Goal: Contribute content: Add original content to the website for others to see

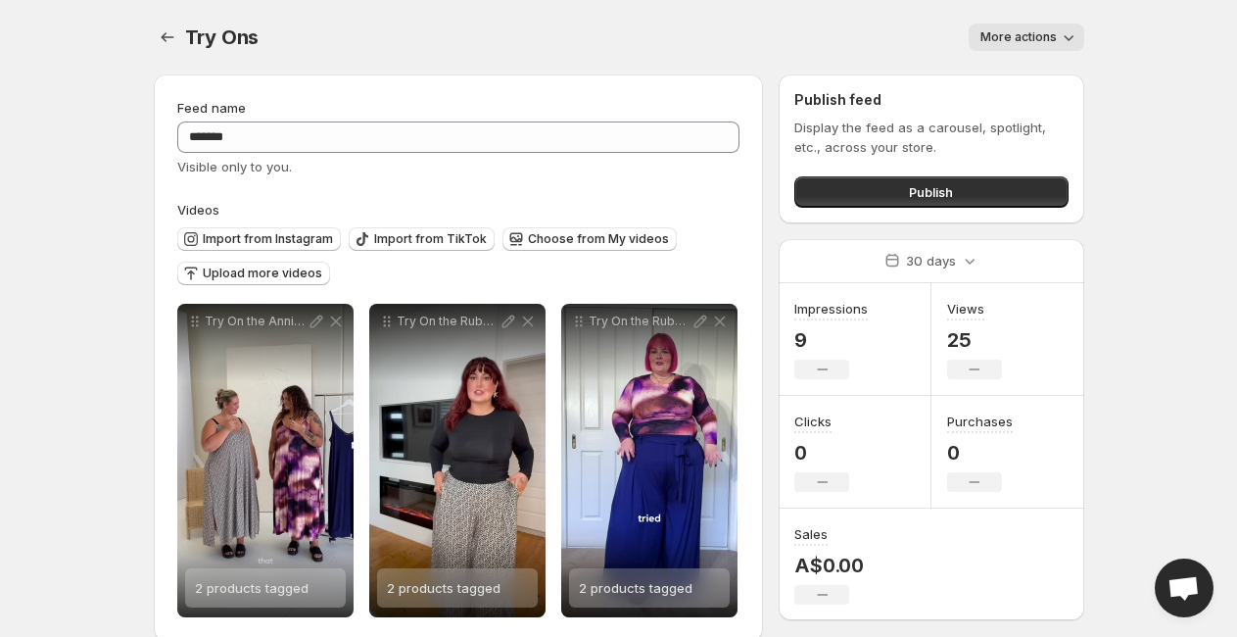
scroll to position [248, 0]
click at [163, 39] on icon "Settings" at bounding box center [167, 37] width 13 height 10
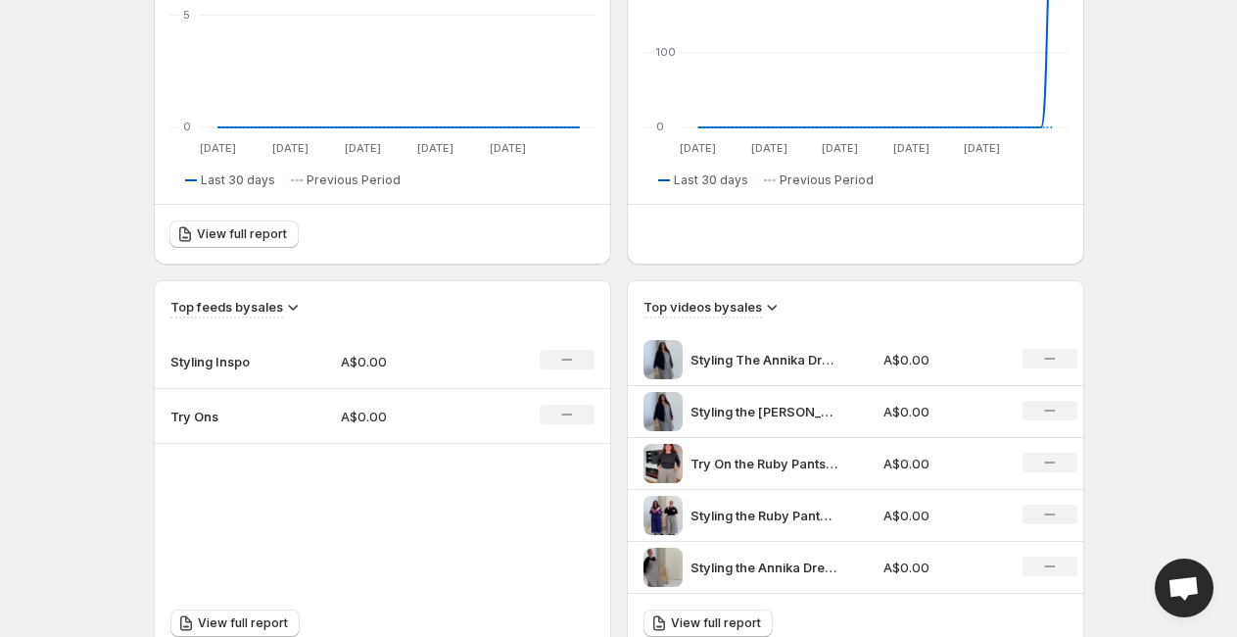
scroll to position [419, 0]
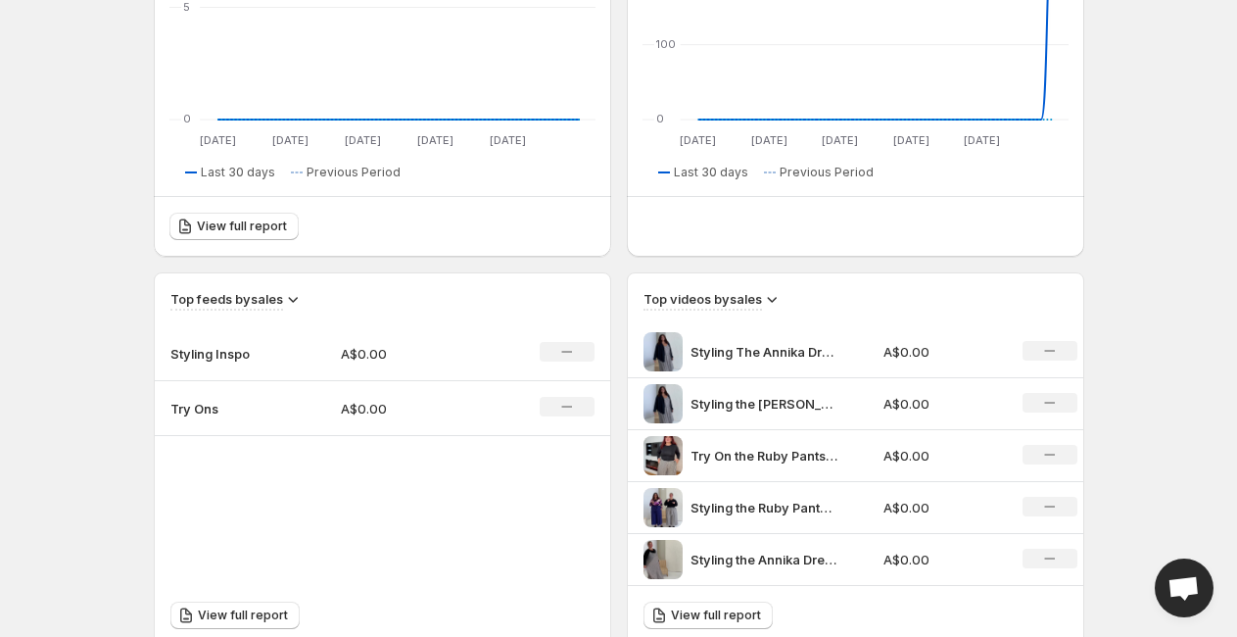
click at [274, 352] on td "Styling Inspo" at bounding box center [240, 353] width 170 height 55
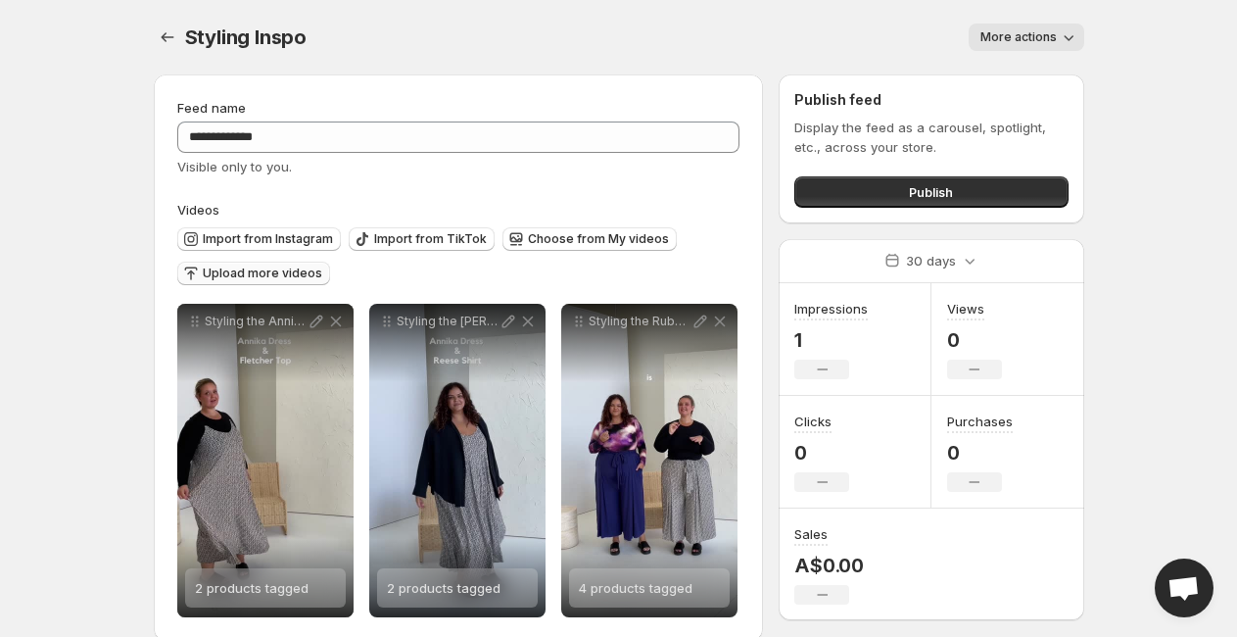
click at [254, 274] on span "Upload more videos" at bounding box center [263, 273] width 120 height 16
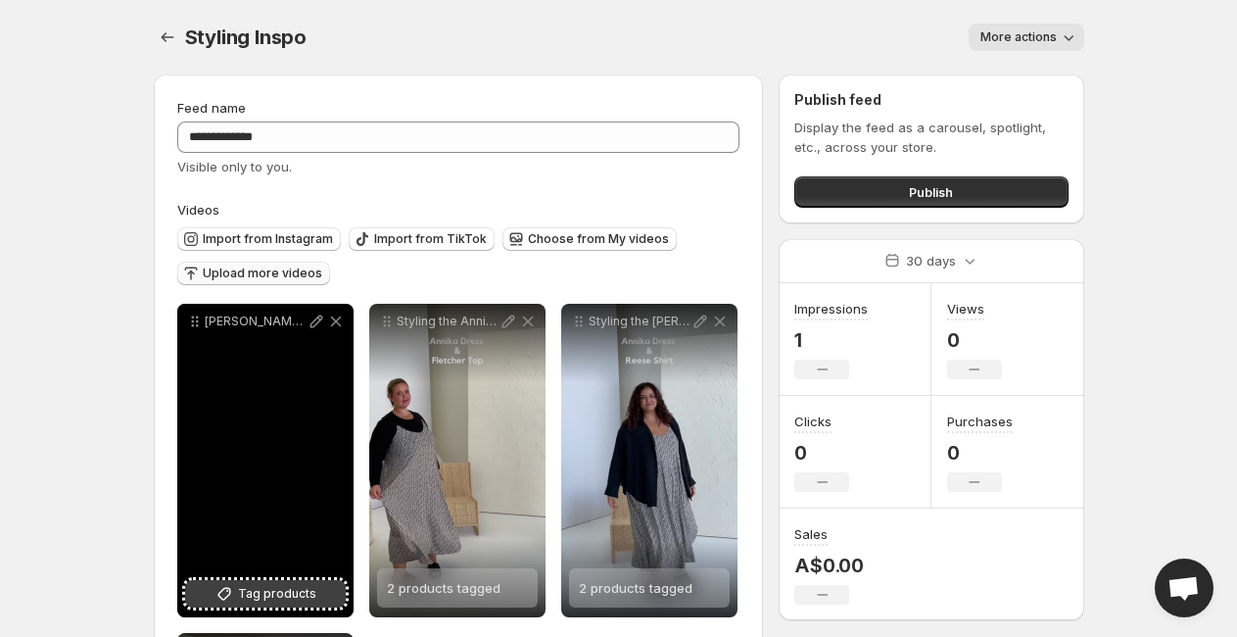
click at [229, 596] on icon at bounding box center [223, 594] width 13 height 13
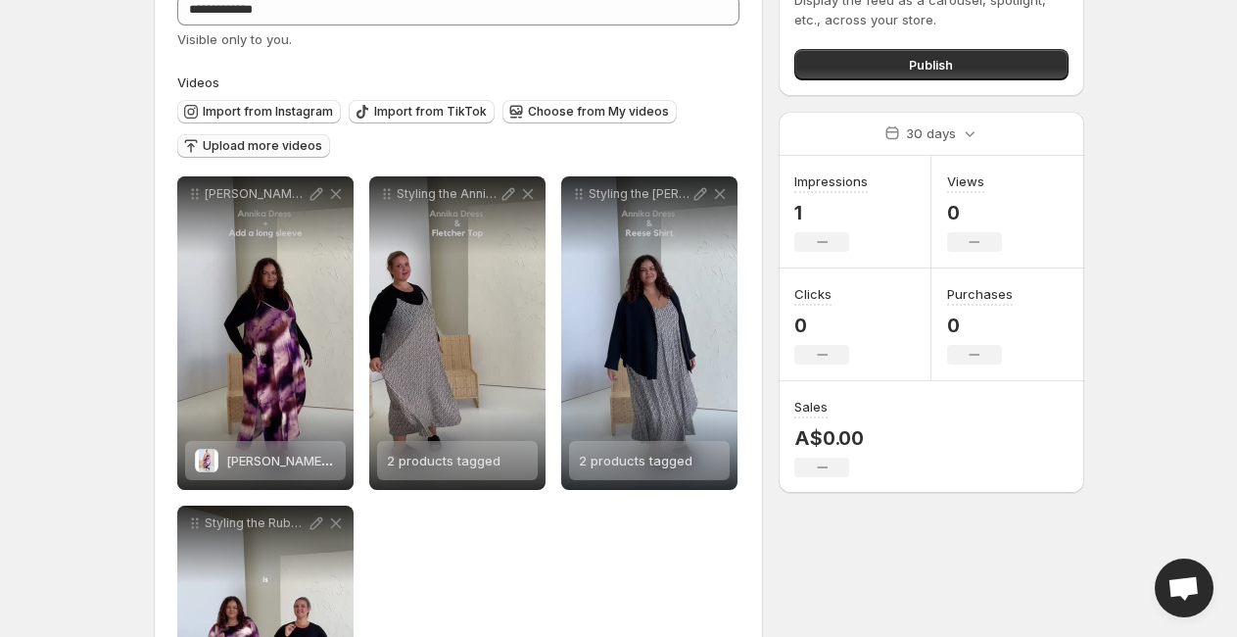
scroll to position [129, 0]
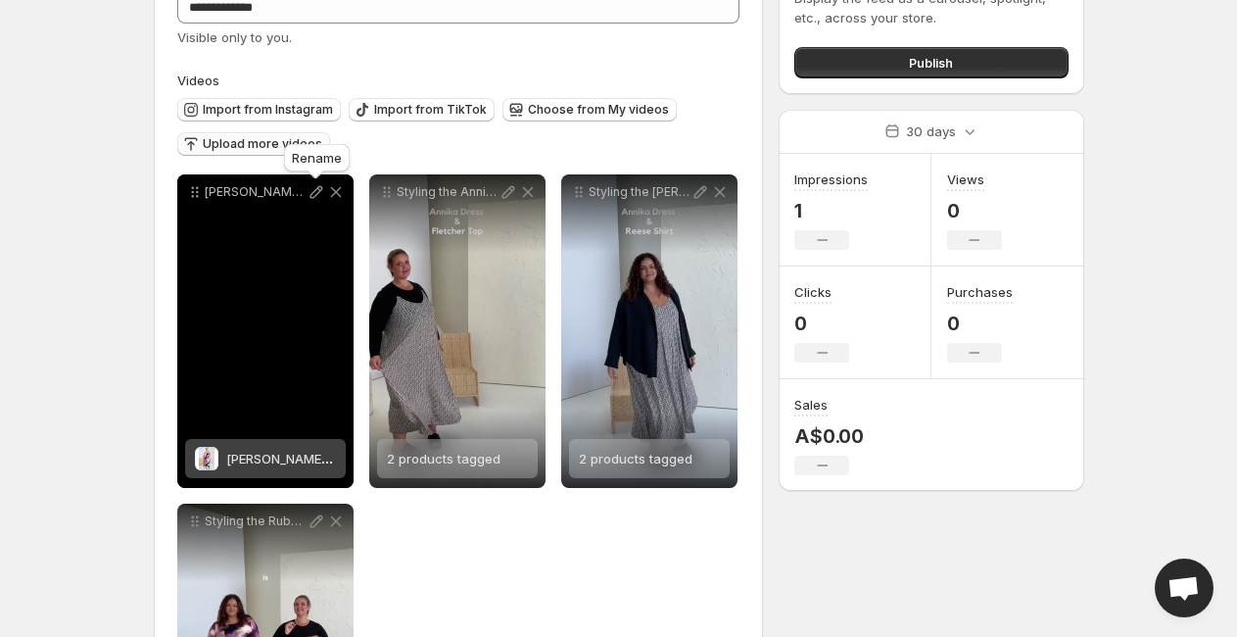
click at [314, 193] on icon at bounding box center [316, 192] width 13 height 13
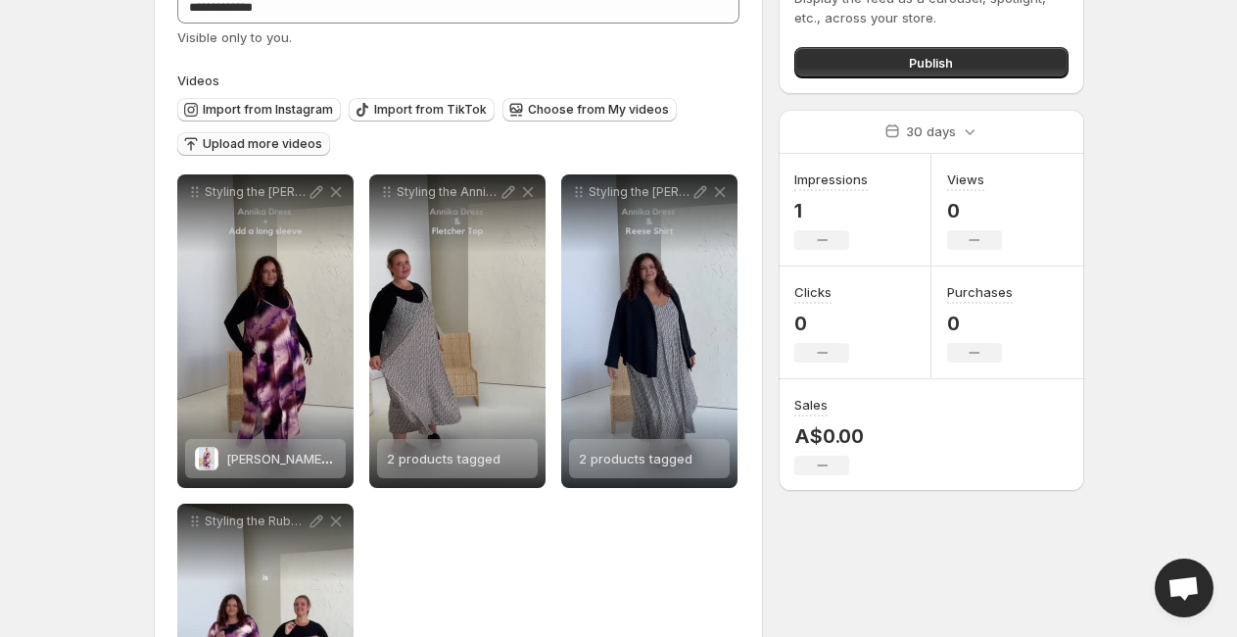
click at [307, 145] on span "Upload more videos" at bounding box center [263, 144] width 120 height 16
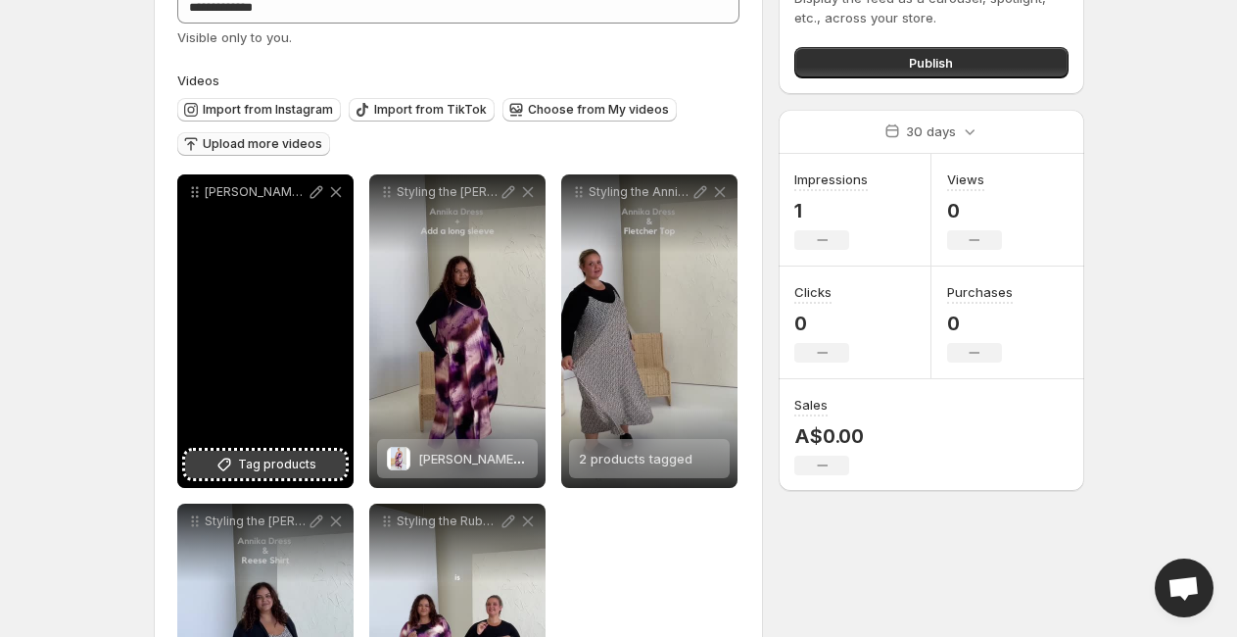
click at [262, 472] on span "Tag products" at bounding box center [277, 465] width 78 height 20
click at [315, 194] on icon at bounding box center [316, 192] width 13 height 13
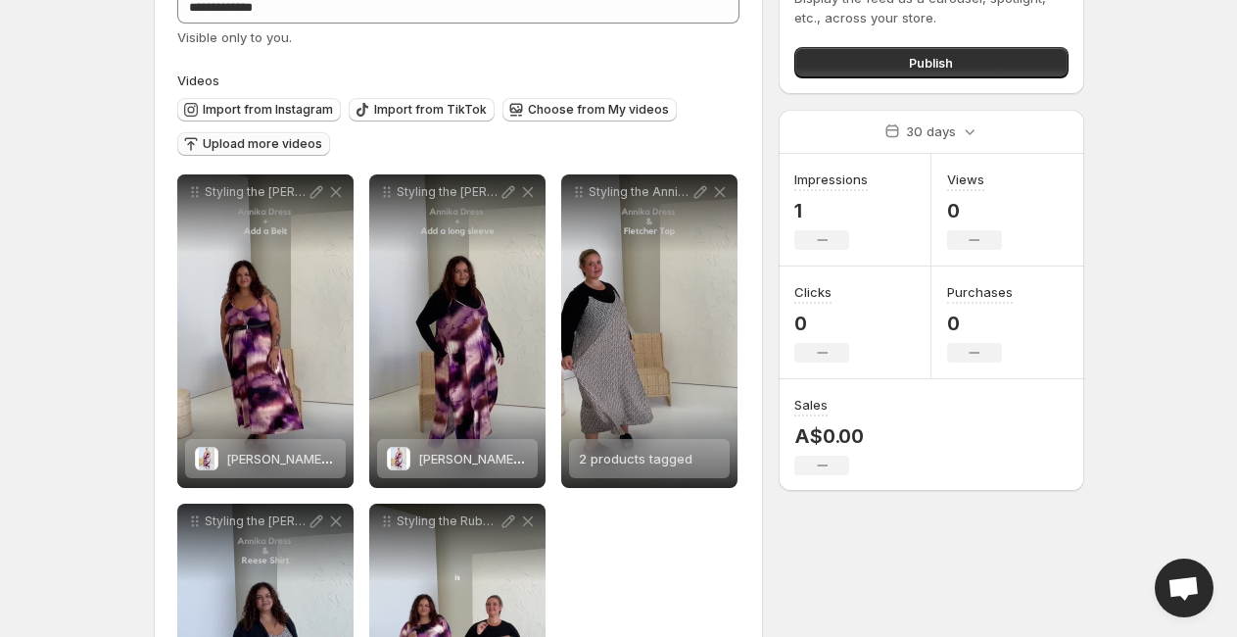
scroll to position [0, 0]
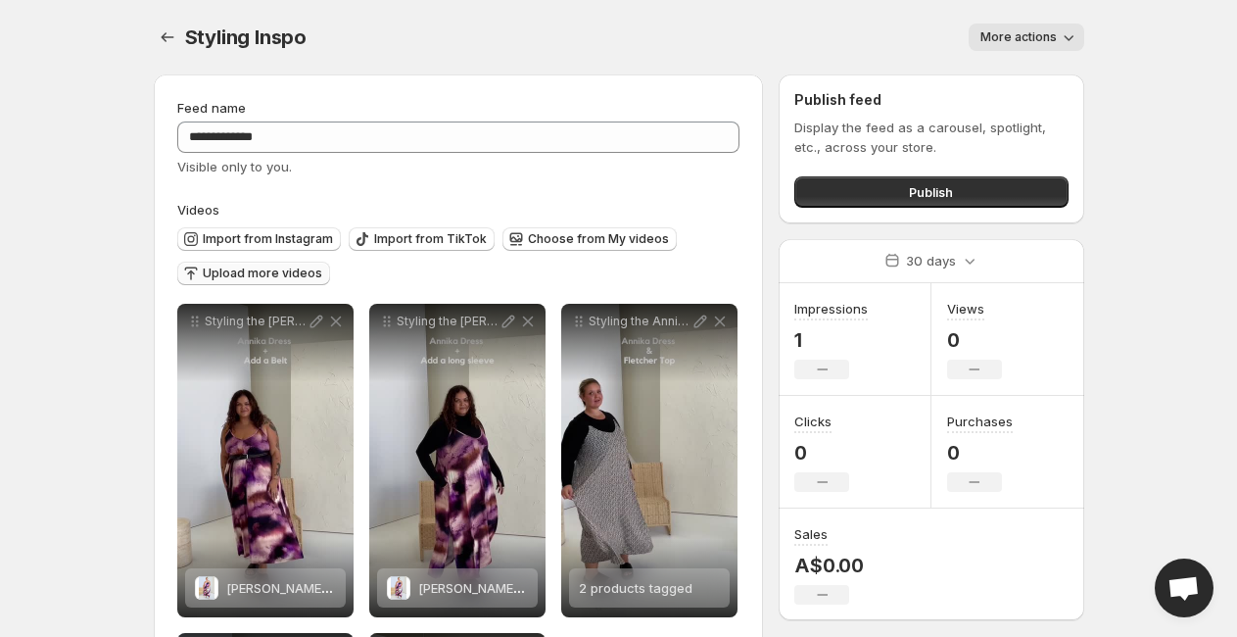
click at [276, 279] on span "Upload more videos" at bounding box center [263, 273] width 120 height 16
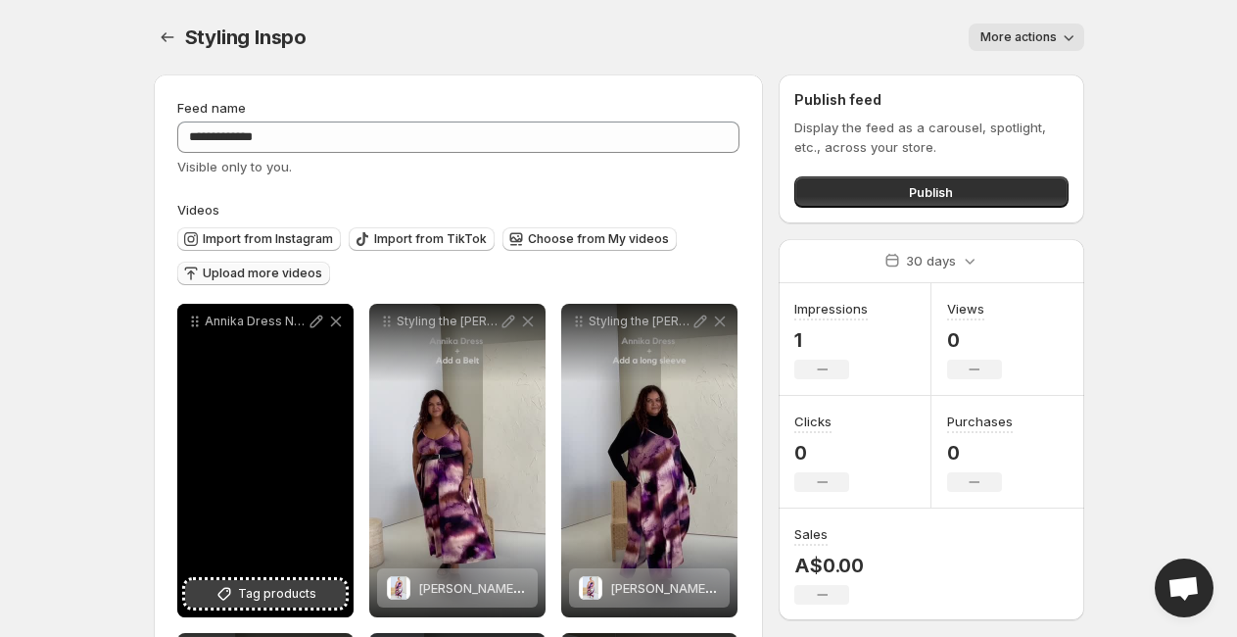
click at [245, 596] on span "Tag products" at bounding box center [277, 594] width 78 height 20
click at [315, 324] on icon at bounding box center [316, 321] width 13 height 13
